Goal: Navigation & Orientation: Understand site structure

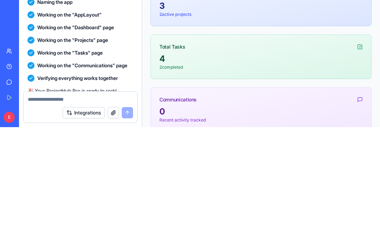
click at [197, 9] on div "3" at bounding box center [260, 5] width 203 height 11
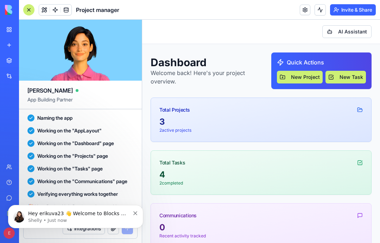
click at [71, 6] on link at bounding box center [66, 10] width 11 height 11
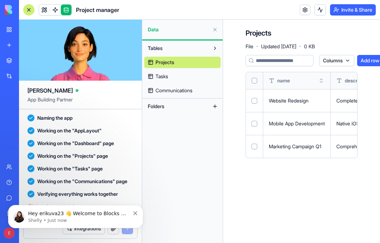
click at [178, 72] on link "Tasks" at bounding box center [182, 76] width 76 height 11
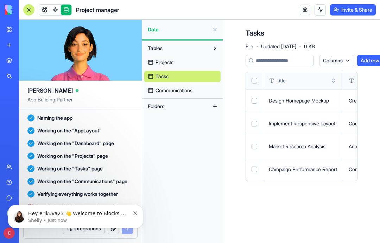
click at [188, 89] on span "Communications" at bounding box center [173, 90] width 37 height 7
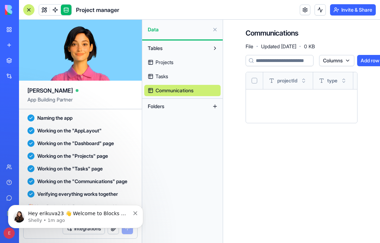
click at [176, 62] on link "Projects" at bounding box center [182, 62] width 76 height 11
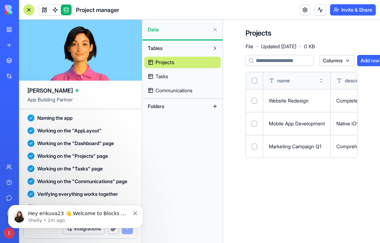
click at [315, 99] on div "Website Redesign" at bounding box center [297, 100] width 56 height 7
click at [58, 6] on link at bounding box center [55, 10] width 11 height 11
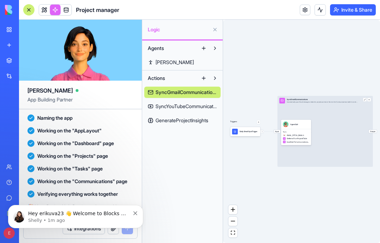
click at [49, 7] on link at bounding box center [44, 10] width 11 height 11
